Goal: Transaction & Acquisition: Purchase product/service

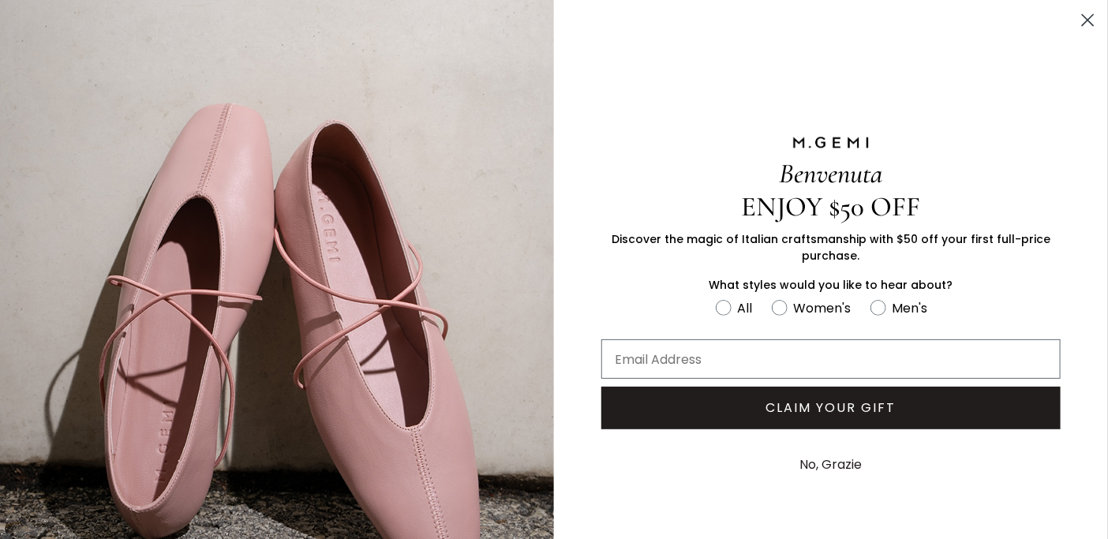
click at [1080, 21] on circle "Close dialog" at bounding box center [1088, 20] width 26 height 26
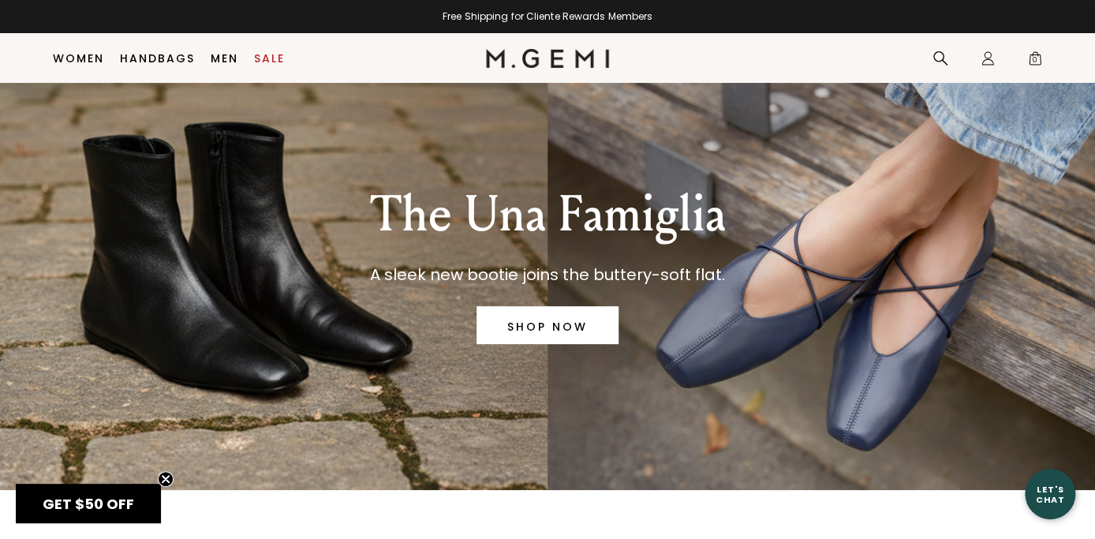
scroll to position [32, 0]
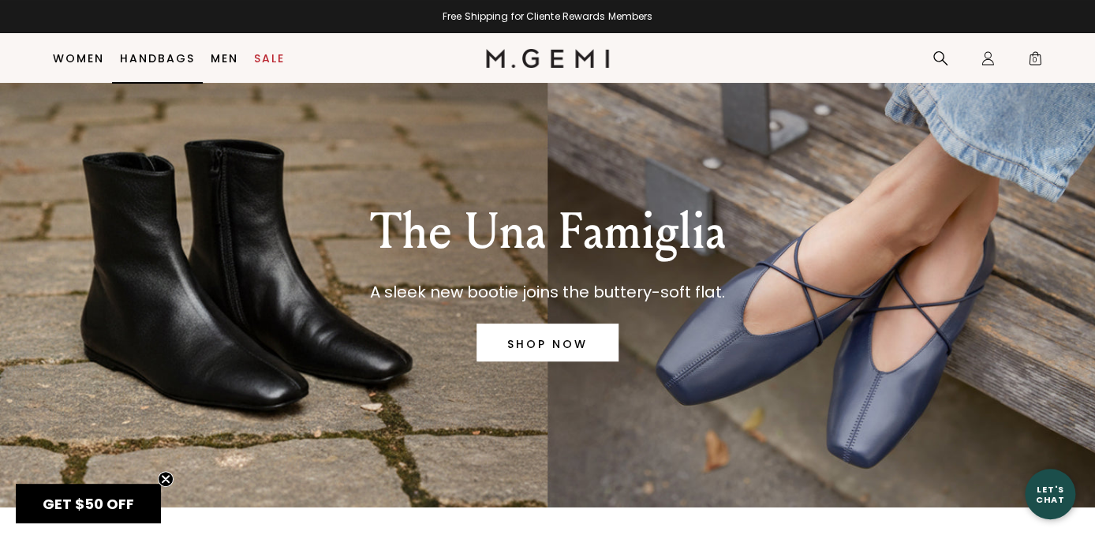
click at [137, 56] on link "Handbags" at bounding box center [157, 58] width 75 height 13
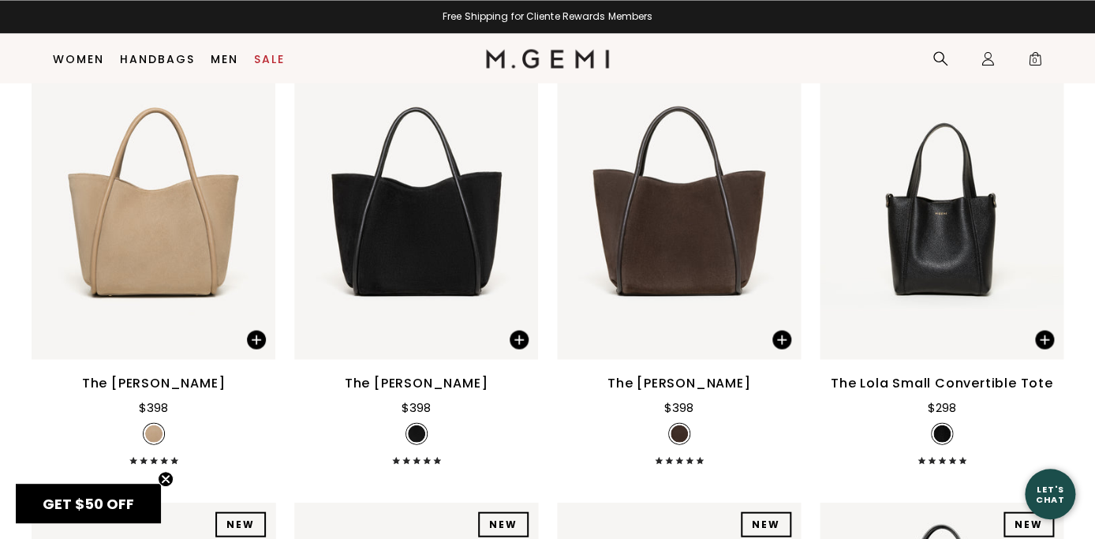
drag, startPoint x: 1103, startPoint y: 24, endPoint x: 1091, endPoint y: 257, distance: 233.9
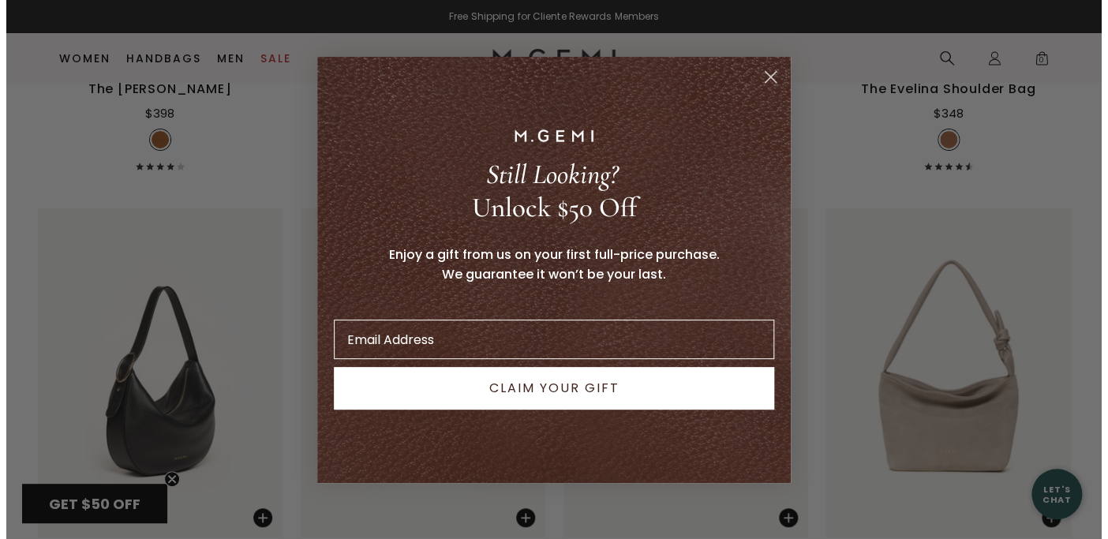
scroll to position [2528, 0]
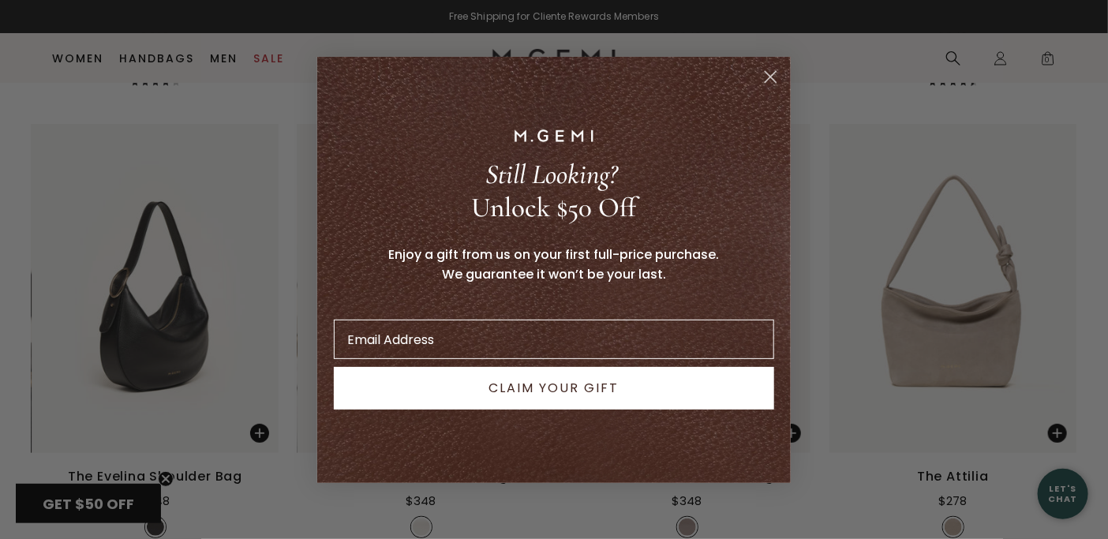
drag, startPoint x: 1099, startPoint y: 244, endPoint x: 1081, endPoint y: 364, distance: 121.3
click at [770, 78] on circle "Close dialog" at bounding box center [771, 76] width 26 height 26
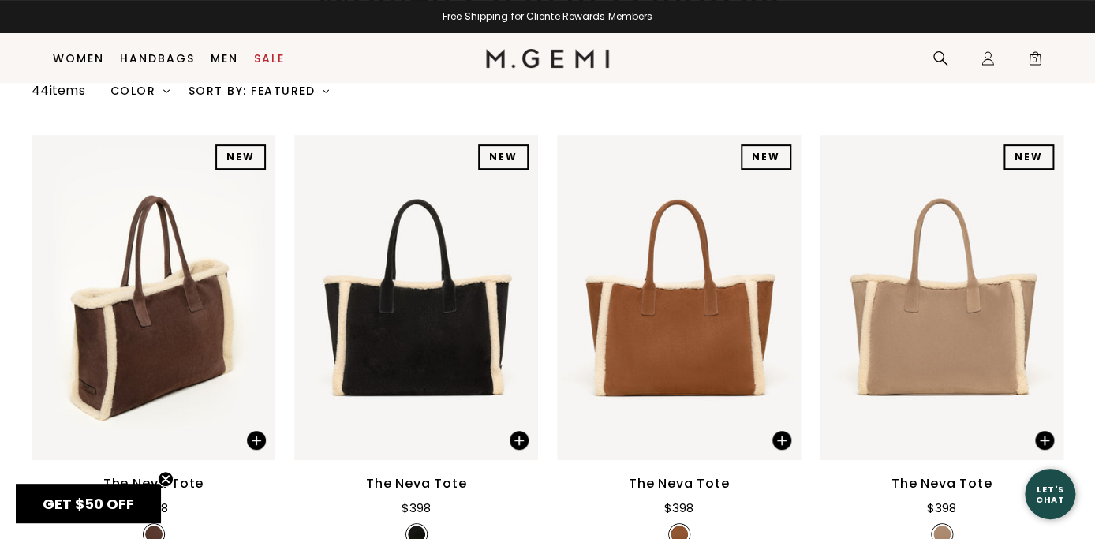
scroll to position [107, 0]
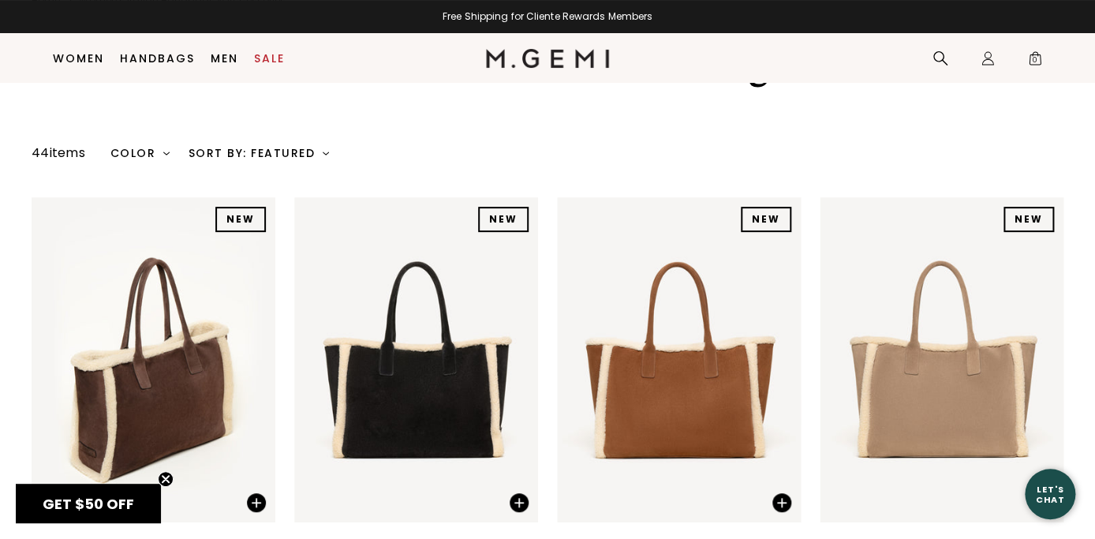
click at [163, 158] on div "Color" at bounding box center [139, 153] width 59 height 13
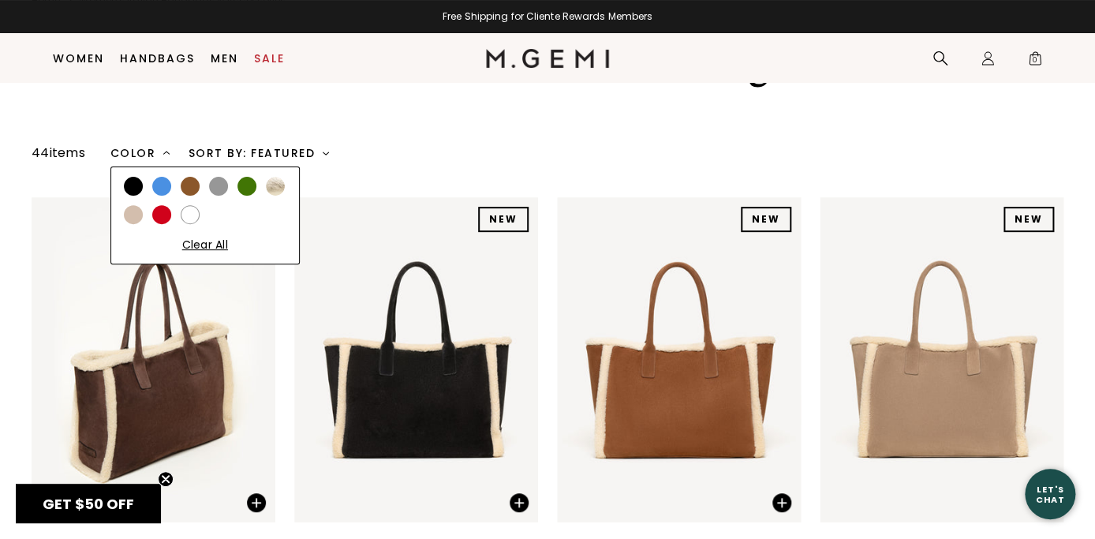
click at [193, 182] on div at bounding box center [190, 186] width 19 height 19
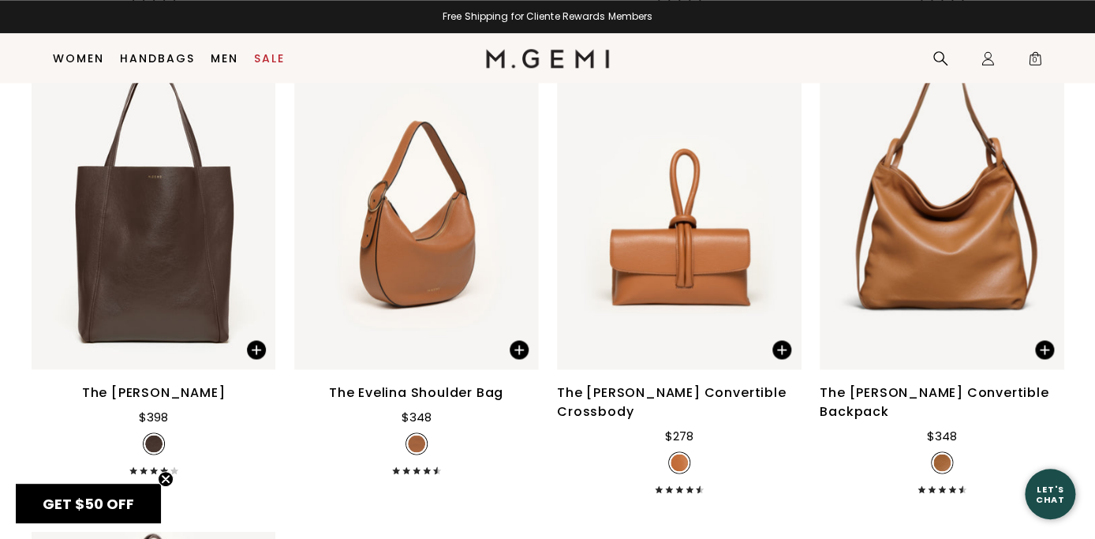
scroll to position [755, 0]
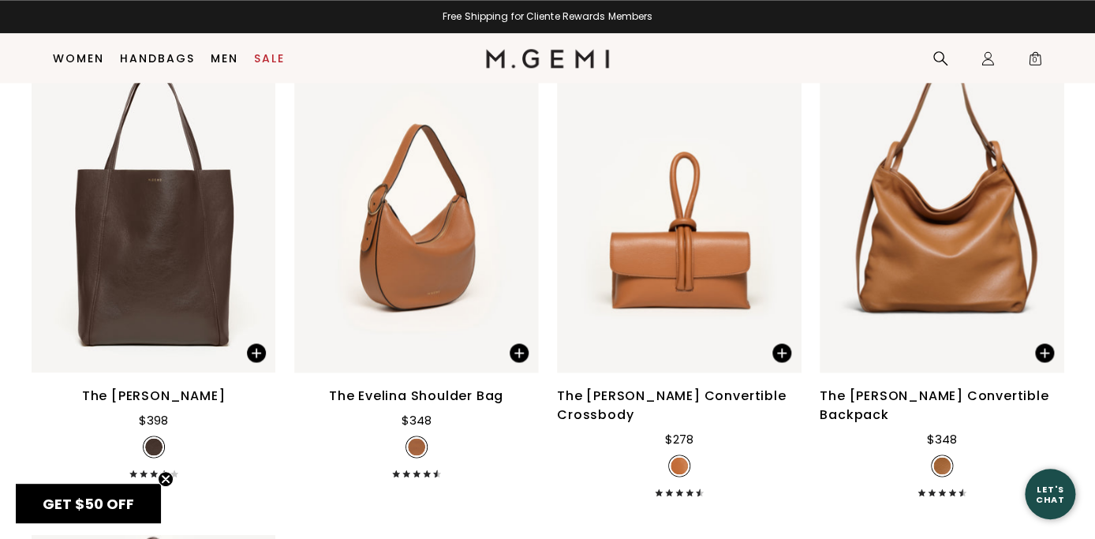
click at [396, 395] on div "The Evelina Shoulder Bag" at bounding box center [416, 396] width 174 height 19
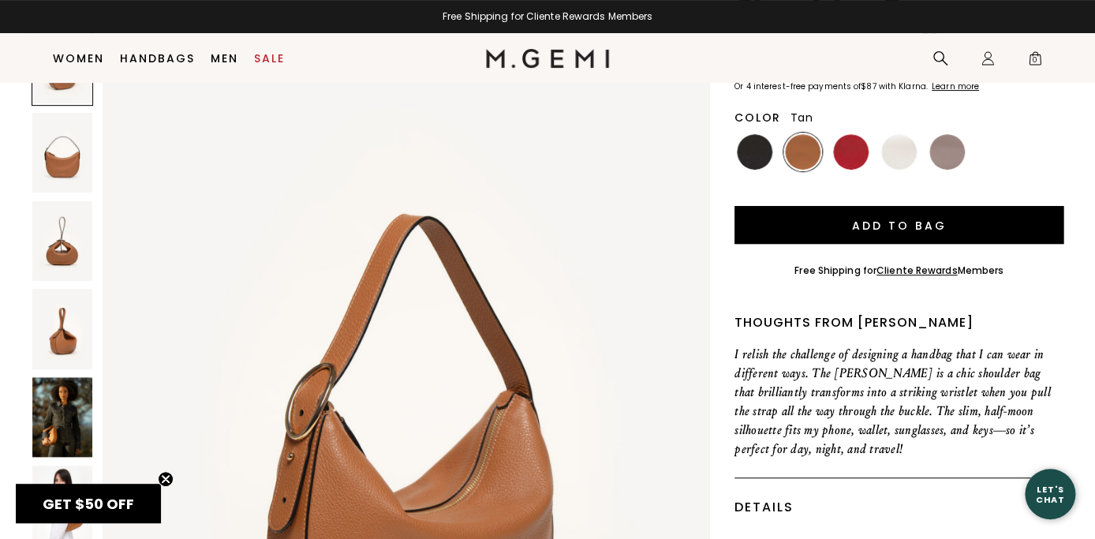
scroll to position [198, 0]
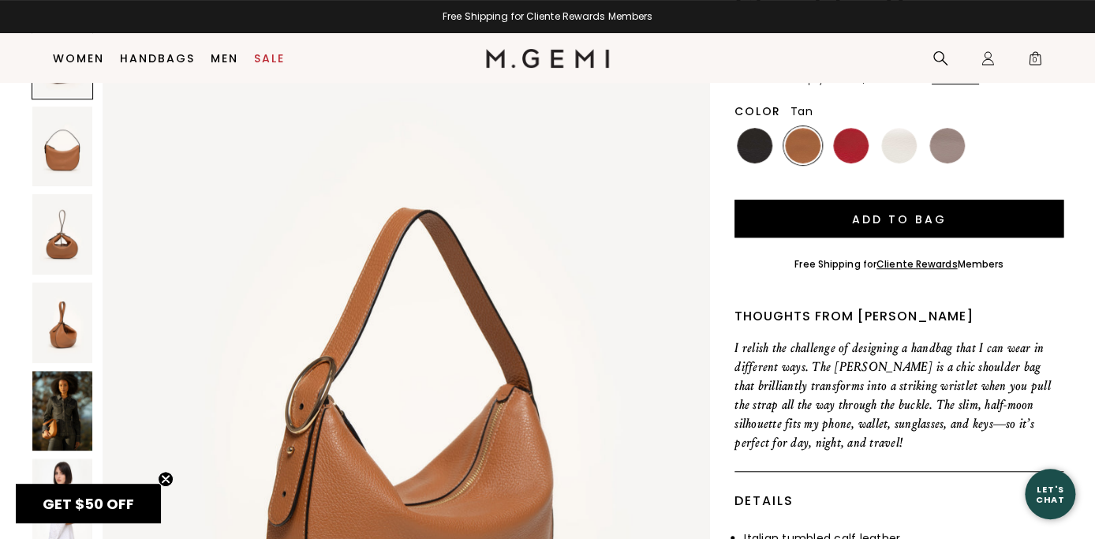
click at [64, 256] on img at bounding box center [62, 234] width 60 height 80
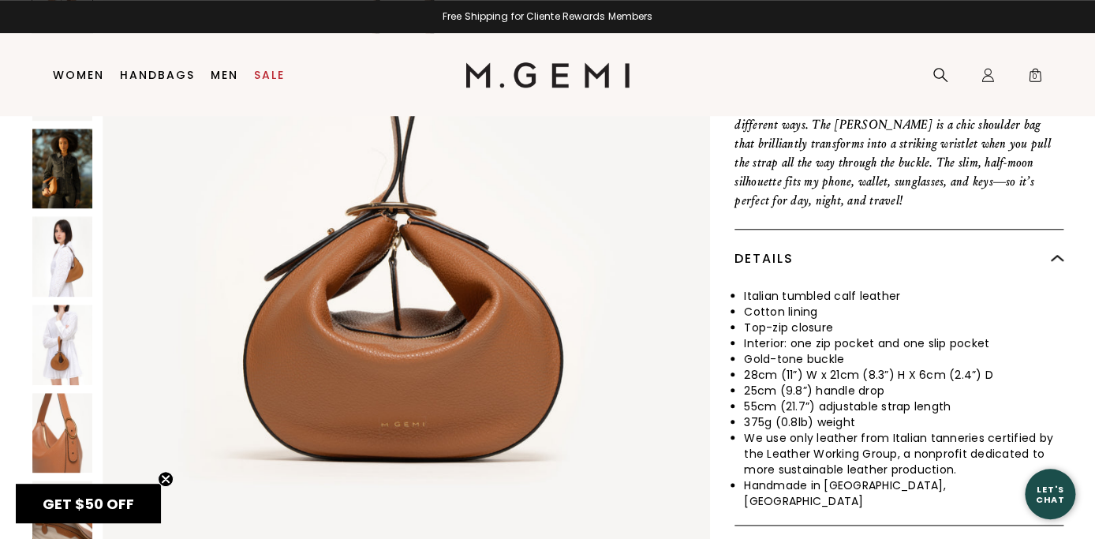
scroll to position [0, 0]
